Goal: Task Accomplishment & Management: Manage account settings

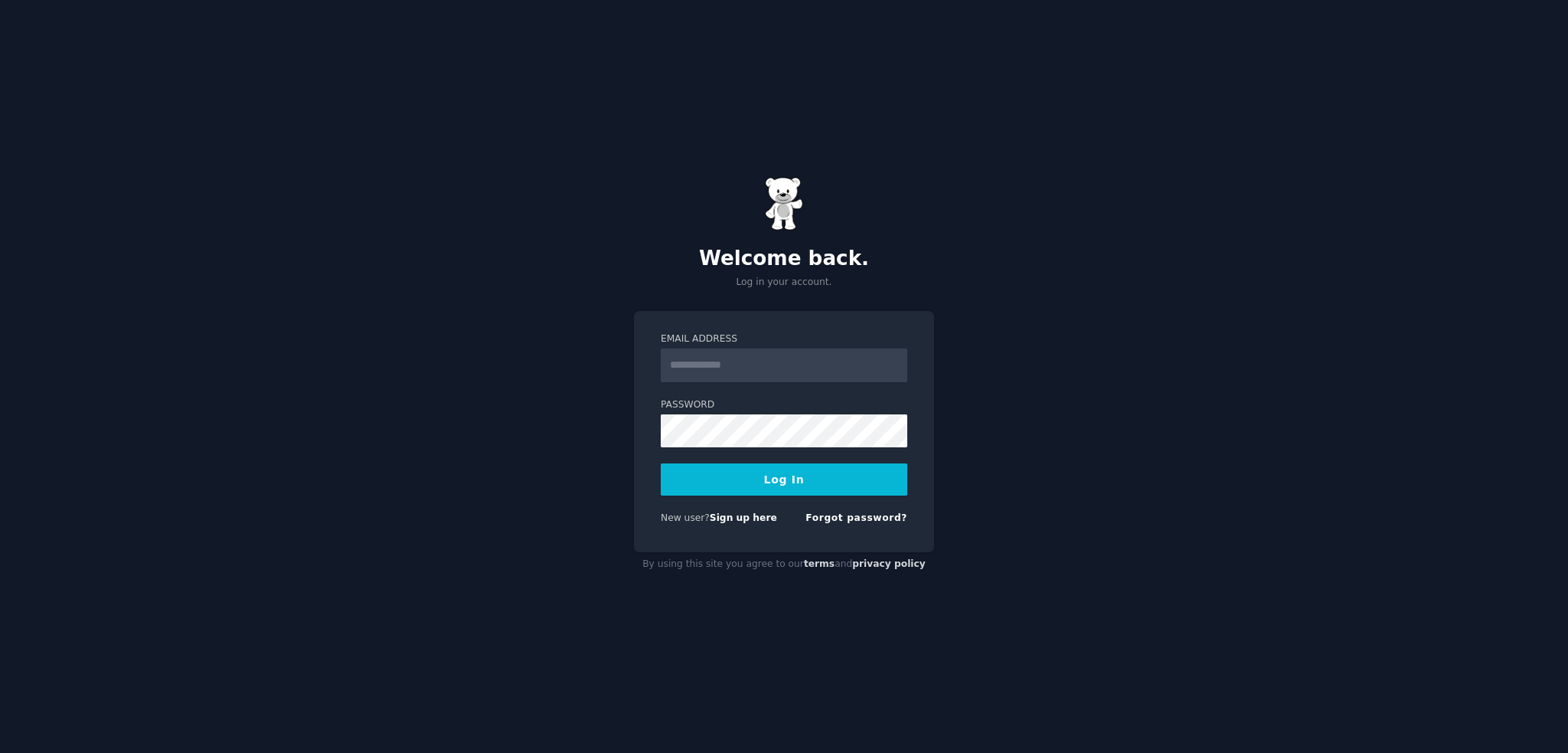
type input "**********"
click at [812, 474] on button "Log In" at bounding box center [784, 478] width 247 height 32
